Goal: Navigation & Orientation: Find specific page/section

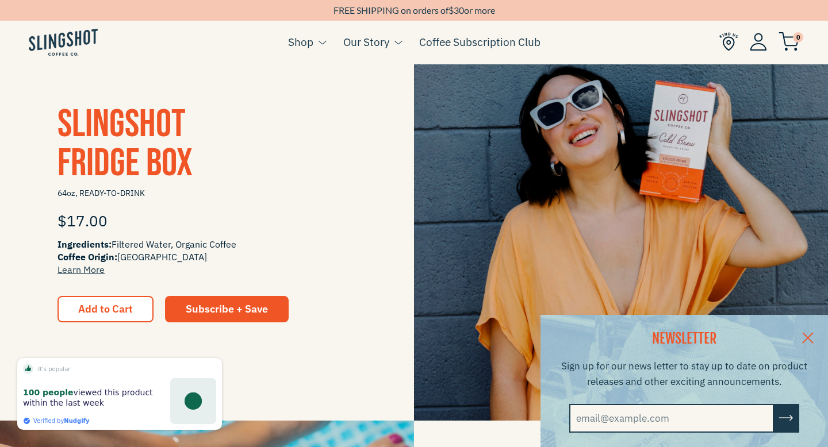
scroll to position [267, 0]
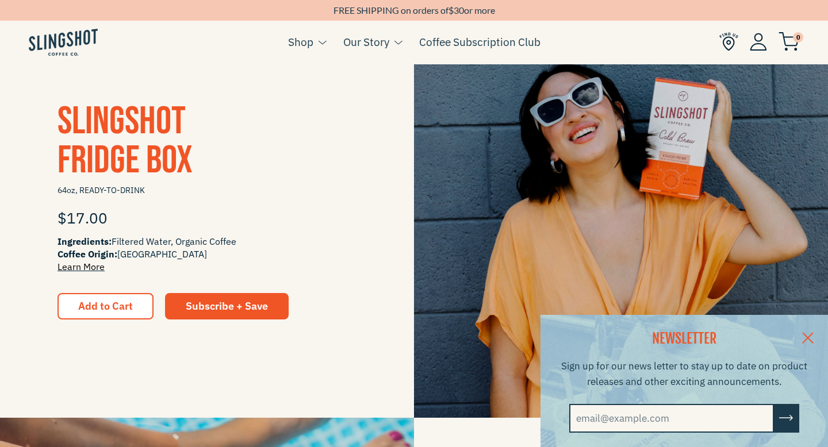
click at [76, 268] on link "Learn More" at bounding box center [80, 266] width 47 height 11
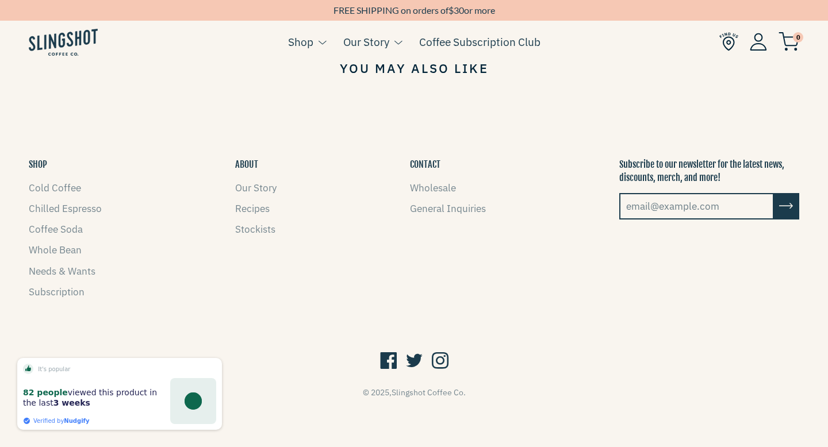
scroll to position [953, 0]
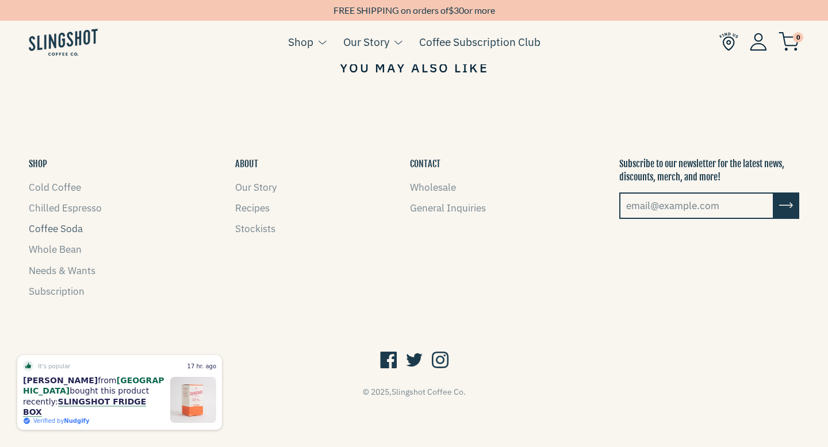
click at [59, 229] on link "Coffee Soda" at bounding box center [56, 228] width 54 height 13
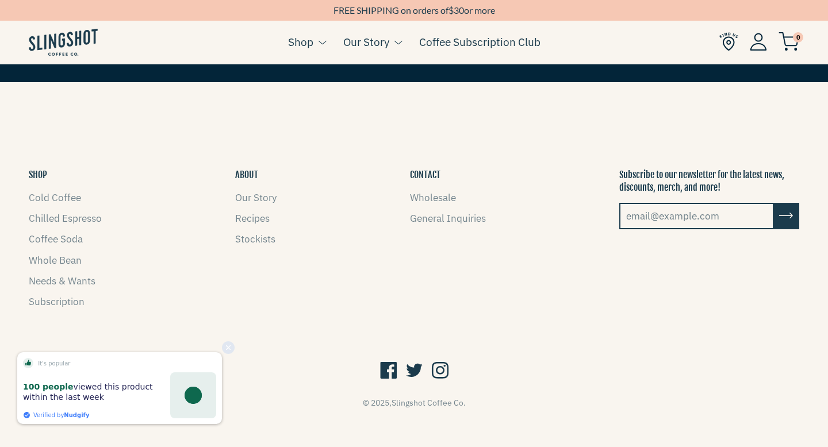
scroll to position [2117, 0]
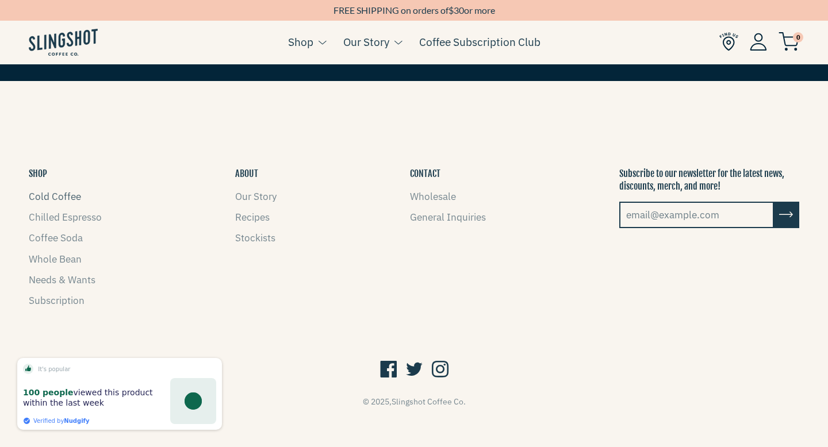
click at [60, 194] on link "Cold Coffee" at bounding box center [55, 196] width 52 height 13
